Goal: Task Accomplishment & Management: Use online tool/utility

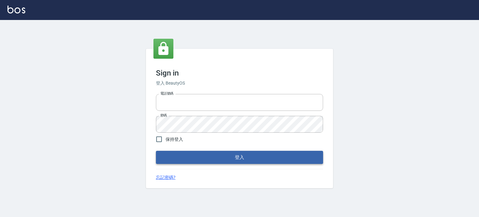
type input "0955761033"
click at [244, 157] on button "登入" at bounding box center [239, 157] width 167 height 13
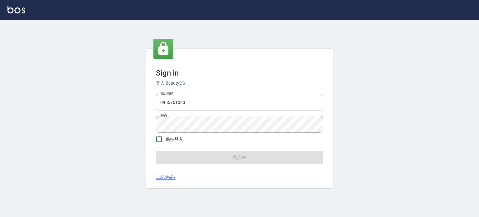
click at [249, 162] on form "電話號碼 [PHONE_NUMBER] 電話號碼 密碼 密碼 保持登入 登入中" at bounding box center [239, 127] width 167 height 73
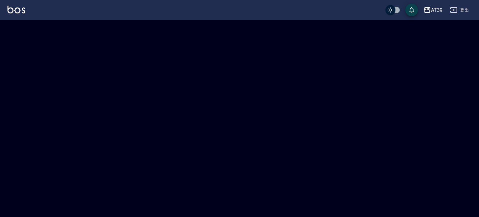
checkbox input "true"
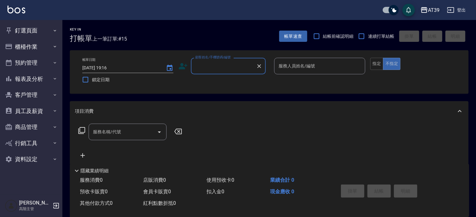
click at [431, 9] on div "AT39" at bounding box center [434, 10] width 12 height 8
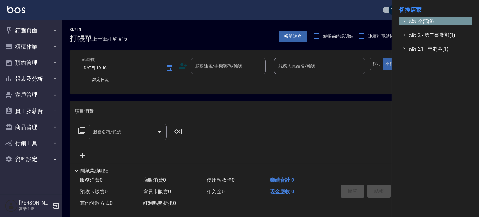
click at [433, 20] on span "全部(9)" at bounding box center [439, 20] width 60 height 7
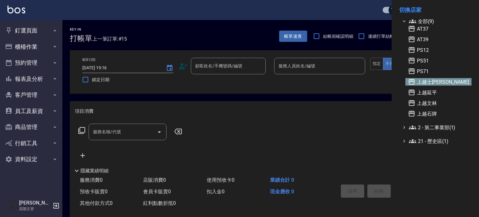
click at [436, 83] on span "上越士[PERSON_NAME]" at bounding box center [438, 81] width 61 height 7
